Goal: Task Accomplishment & Management: Use online tool/utility

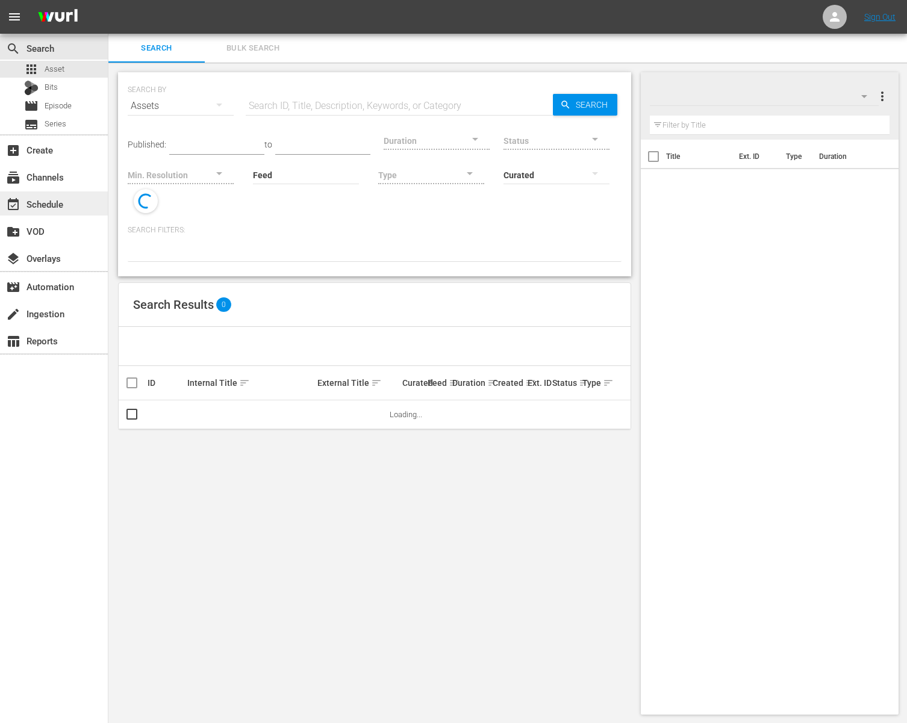
click at [58, 192] on div "event_available Schedule" at bounding box center [54, 203] width 108 height 27
click at [57, 200] on div "event_available Schedule" at bounding box center [33, 202] width 67 height 11
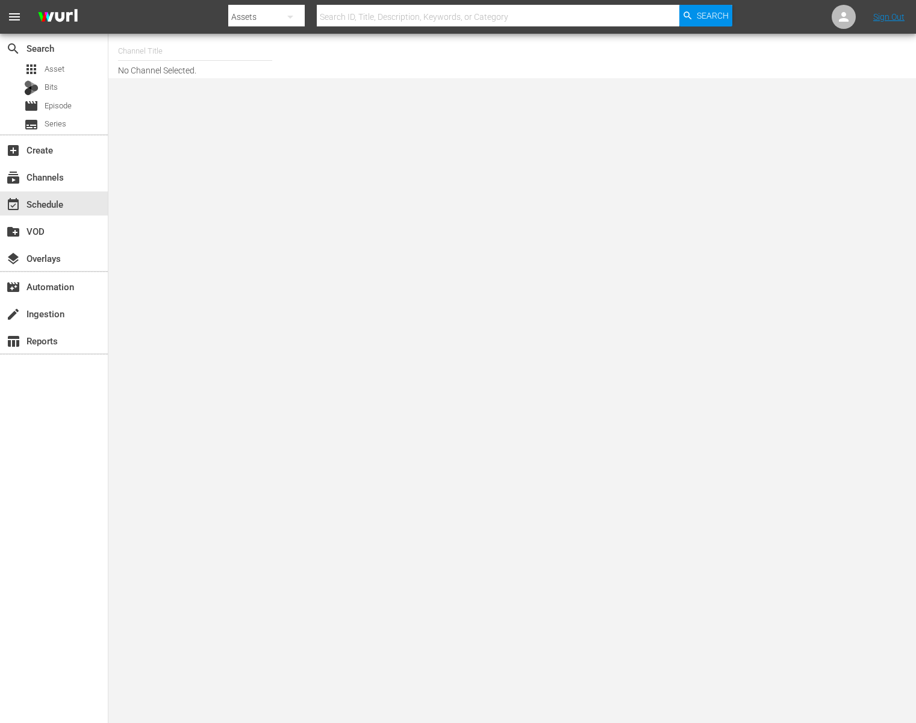
click at [242, 58] on input "text" at bounding box center [195, 51] width 154 height 29
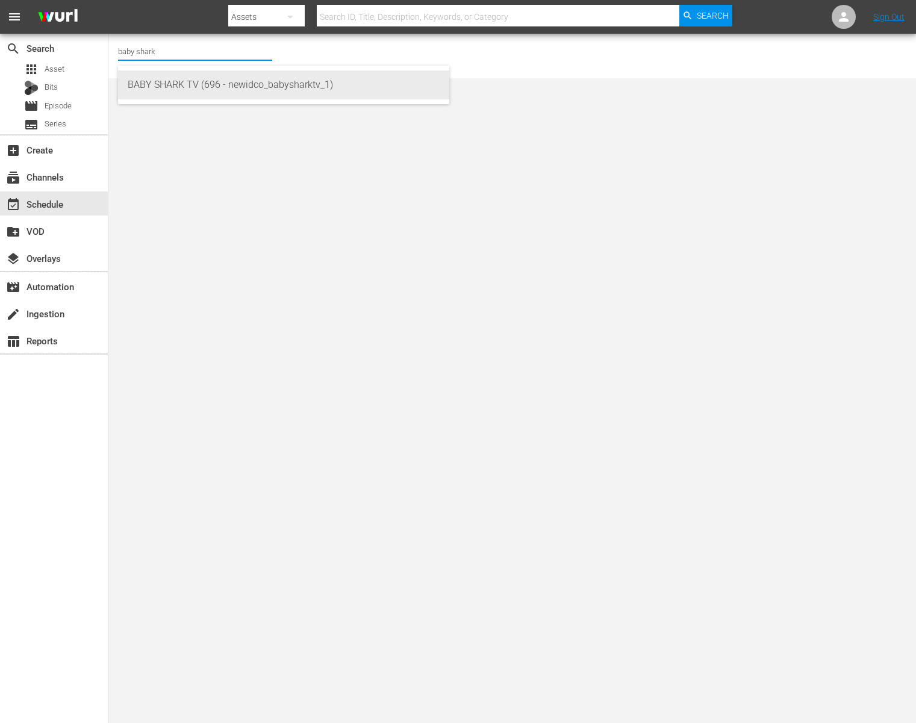
click at [195, 92] on div "BABY SHARK TV (696 - newidco_babysharktv_1)" at bounding box center [284, 84] width 312 height 29
type input "BABY SHARK TV (696 - newidco_babysharktv_1)"
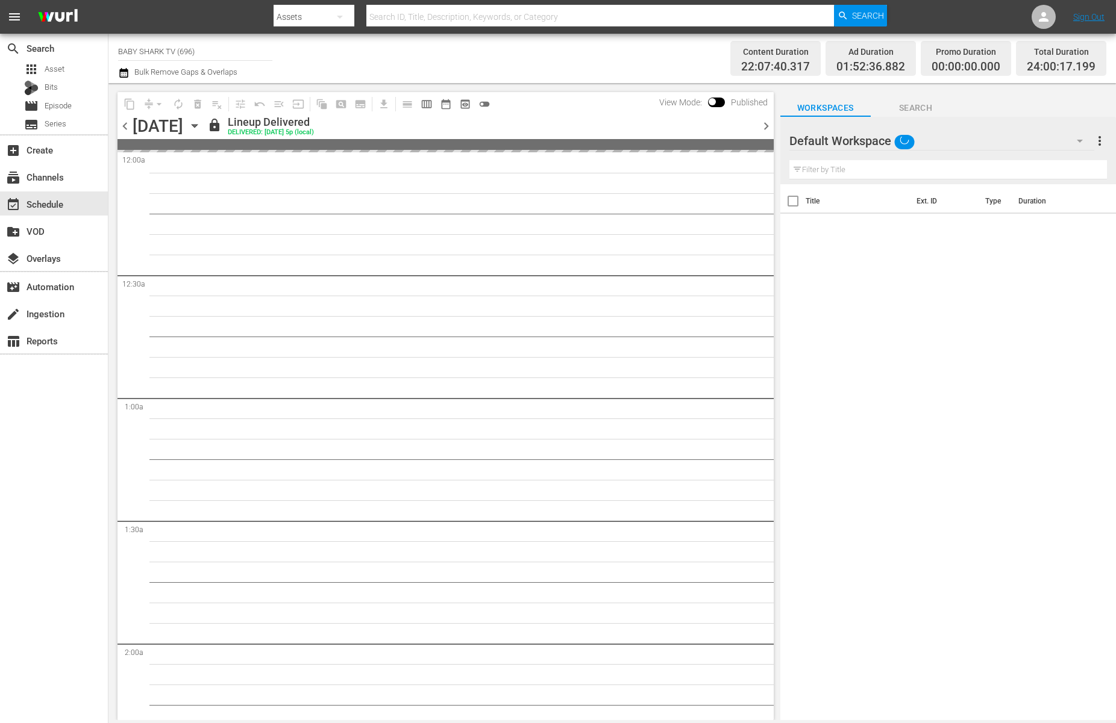
click at [204, 123] on div "[DATE] [DATE]" at bounding box center [169, 126] width 72 height 20
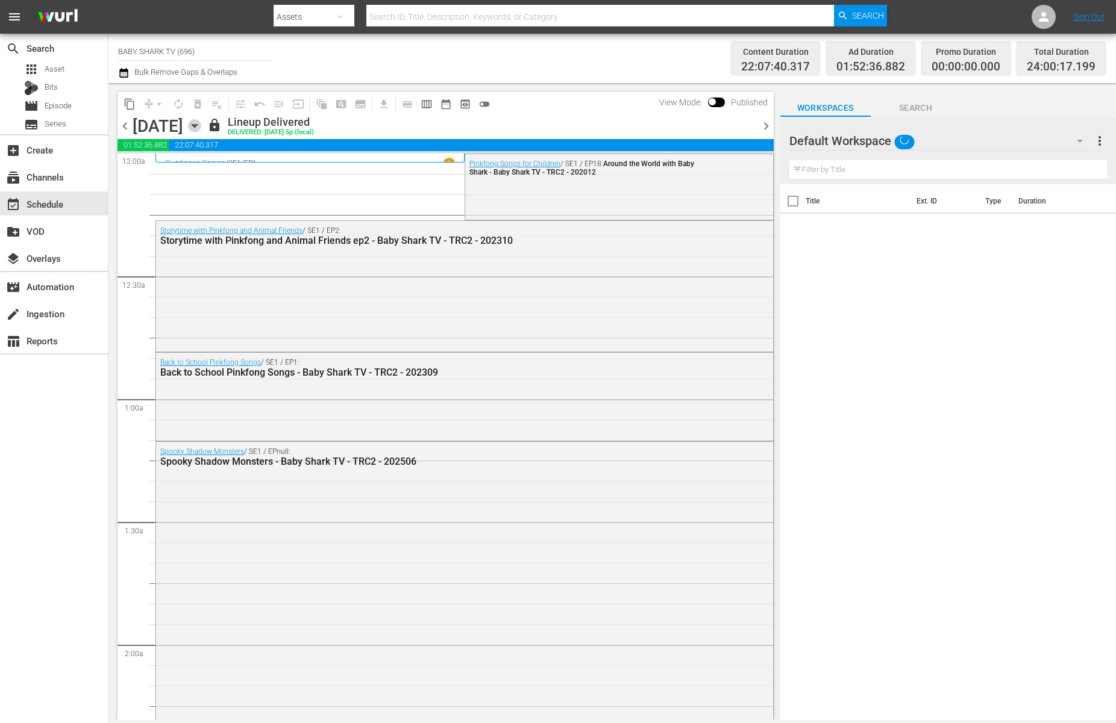
click at [201, 125] on icon "button" at bounding box center [194, 125] width 13 height 13
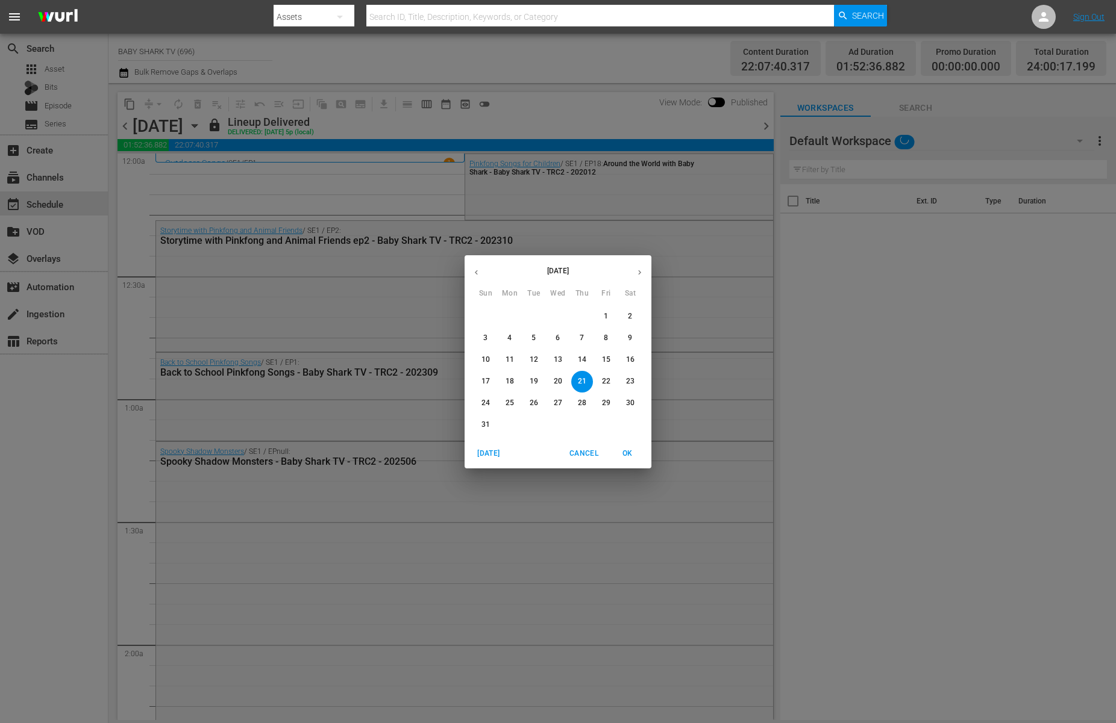
click at [635, 373] on button "23" at bounding box center [630, 382] width 22 height 22
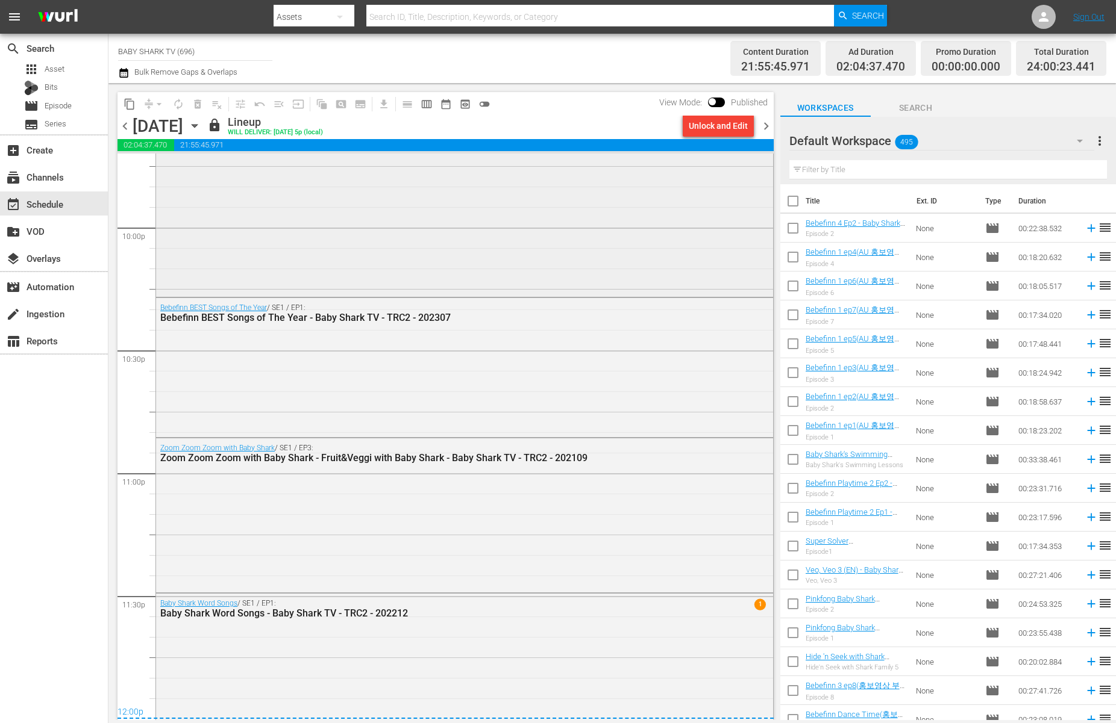
scroll to position [5333, 0]
click at [543, 127] on div "lock Lineup WILL DELIVER: [DATE] 5p (local)" at bounding box center [442, 126] width 470 height 20
click at [201, 127] on icon "button" at bounding box center [194, 125] width 13 height 13
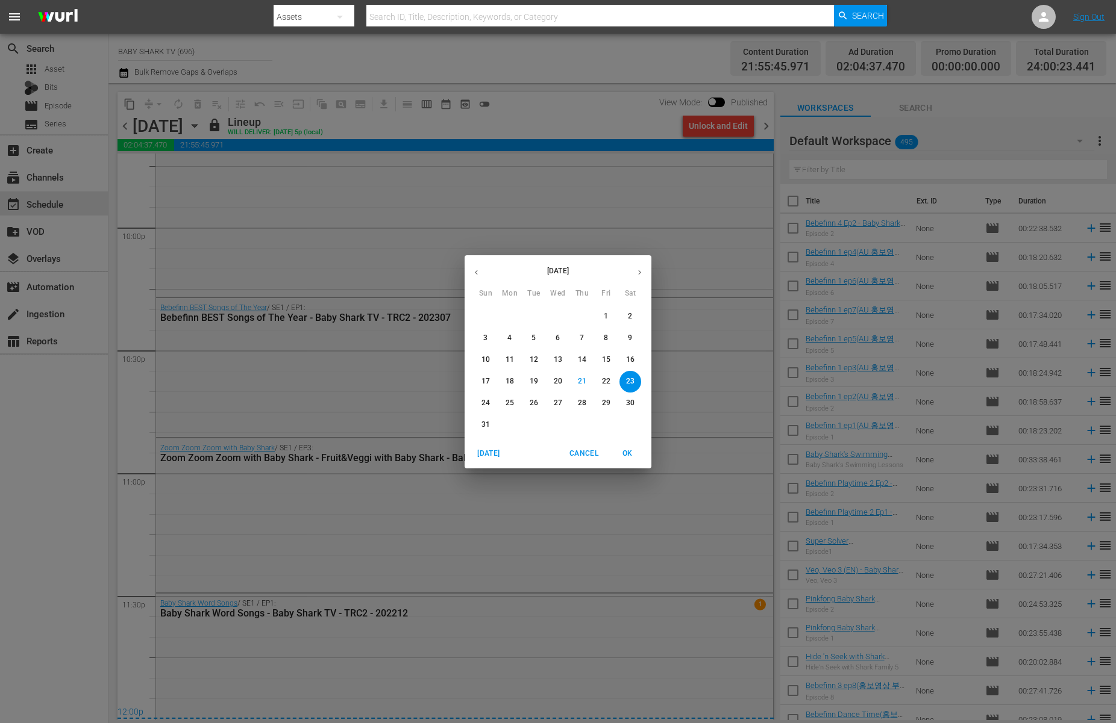
click at [492, 401] on span "24" at bounding box center [486, 403] width 22 height 10
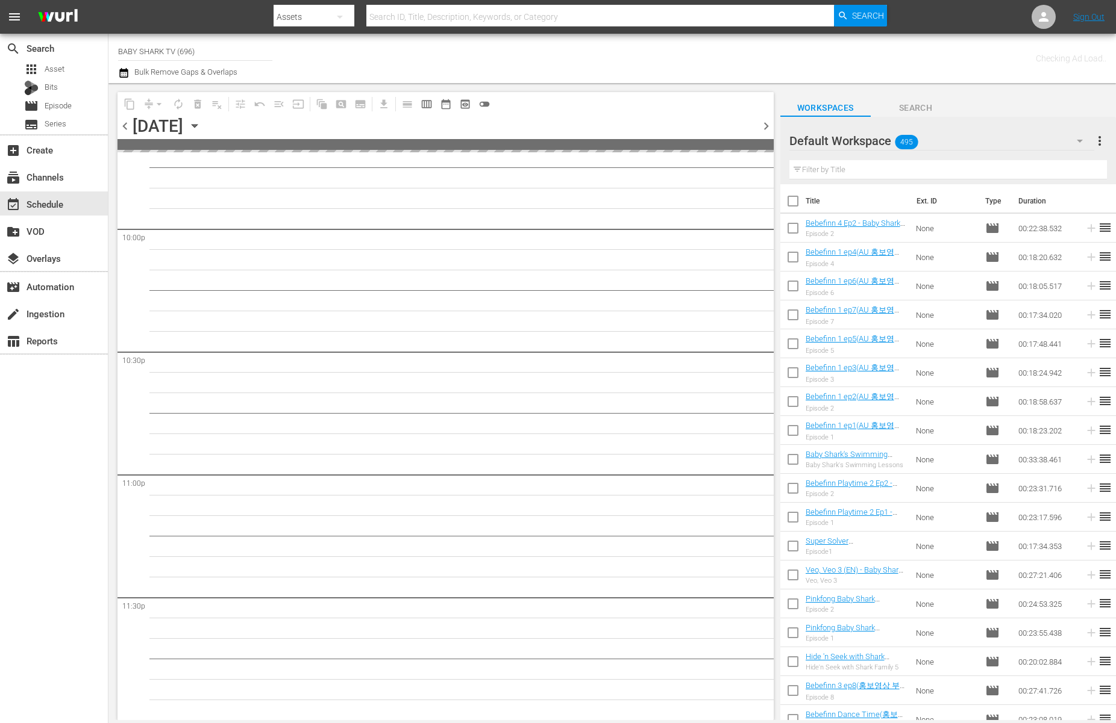
scroll to position [5331, 0]
